Goal: Information Seeking & Learning: Learn about a topic

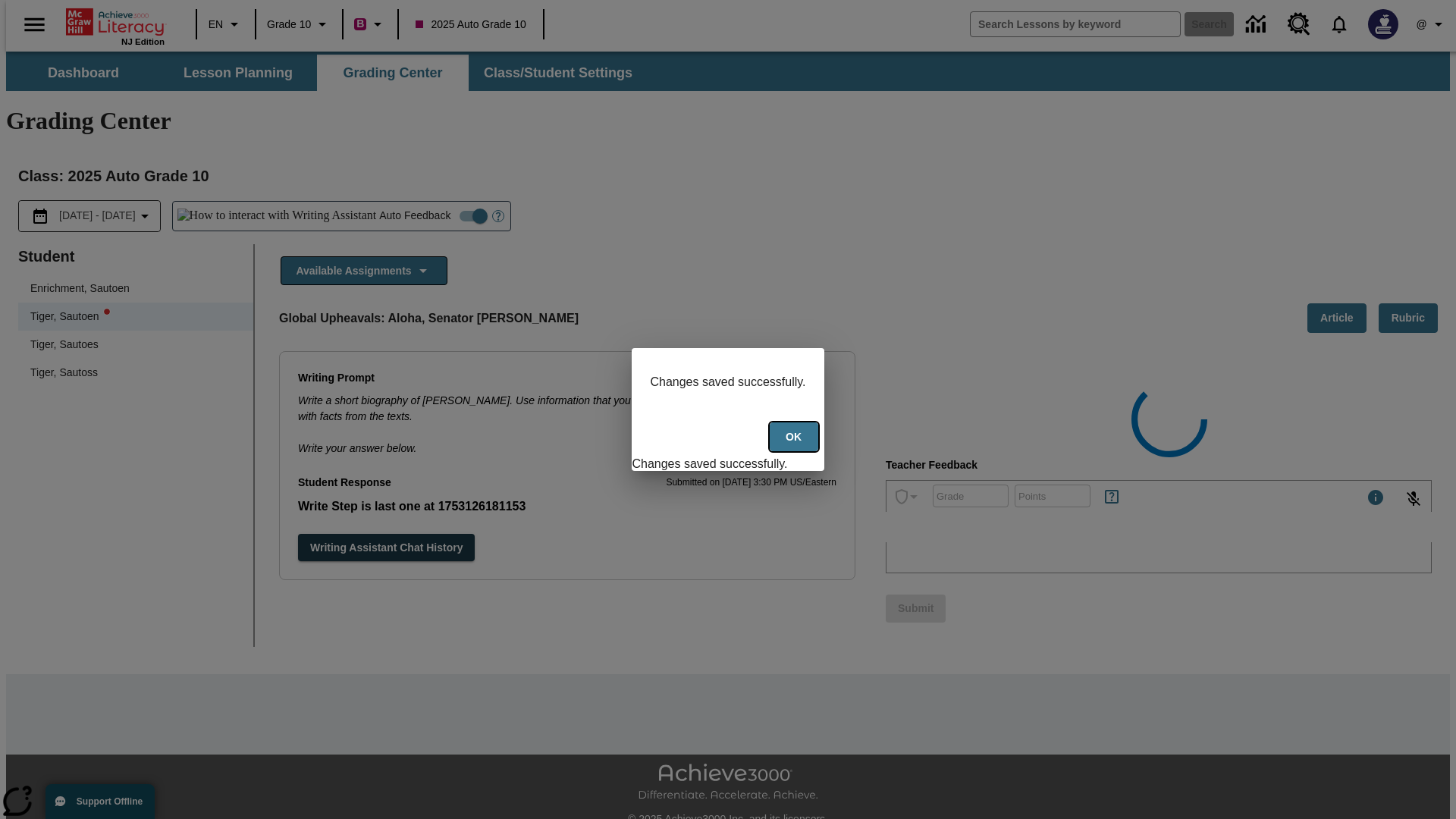
click at [795, 444] on button "Ok" at bounding box center [793, 437] width 49 height 29
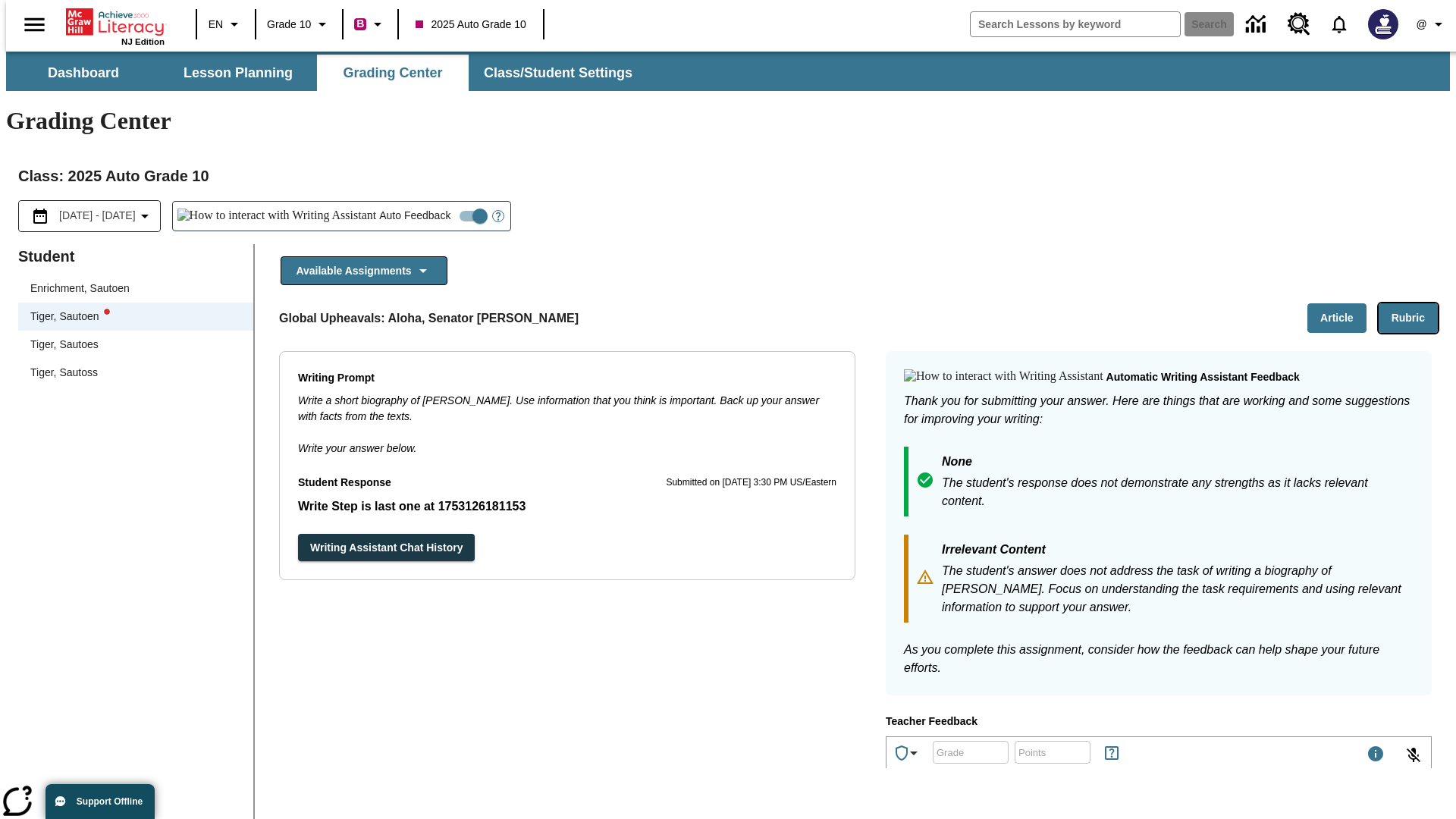
click at [1414, 303] on button "Rubric" at bounding box center [1407, 318] width 59 height 29
click at [1343, 303] on button "Article" at bounding box center [1337, 318] width 59 height 29
click at [225, 24] on icon "Language: EN, Select a language" at bounding box center [234, 25] width 18 height 19
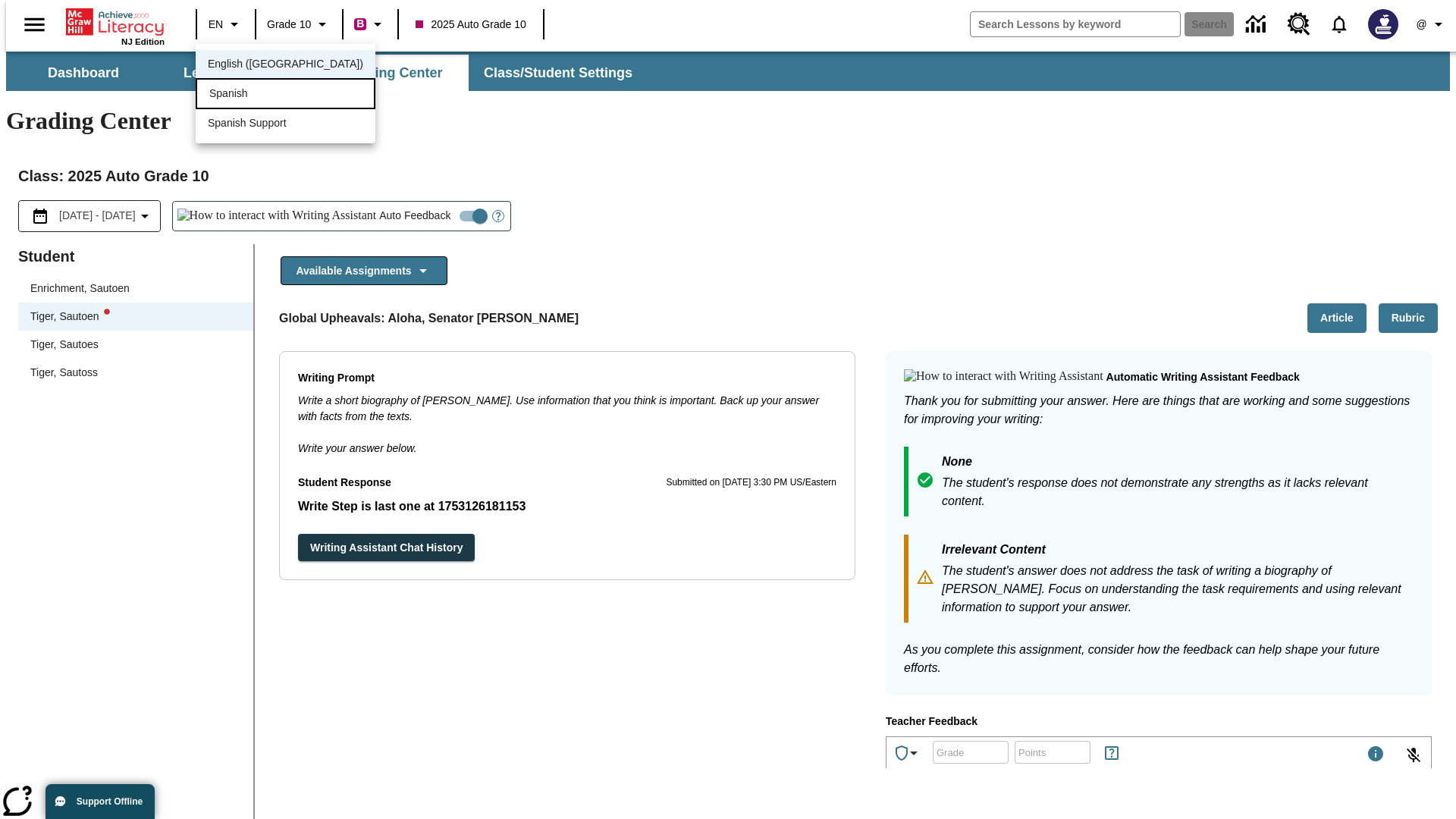
click at [253, 95] on div "Spanish" at bounding box center [285, 93] width 180 height 31
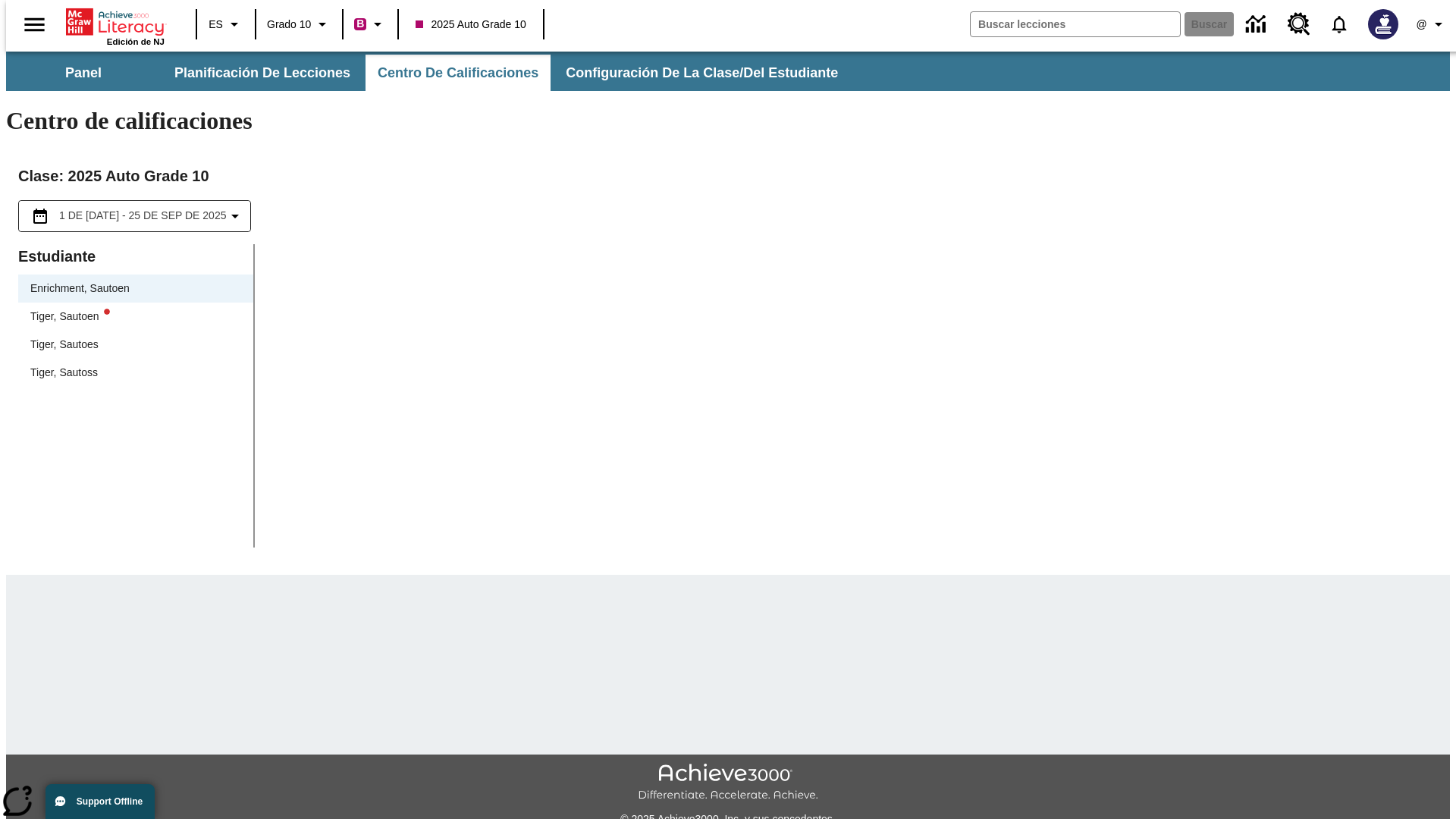
click at [130, 308] on div "Tiger, Sautoen" at bounding box center [135, 316] width 210 height 16
